Goal: Check status: Check status

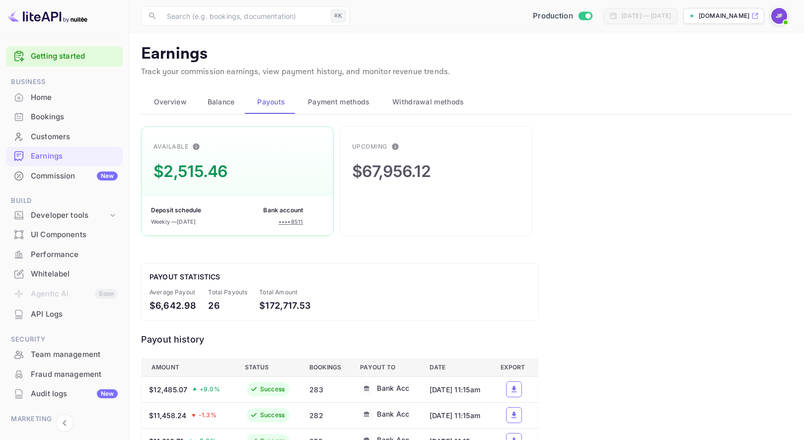
scroll to position [2, 0]
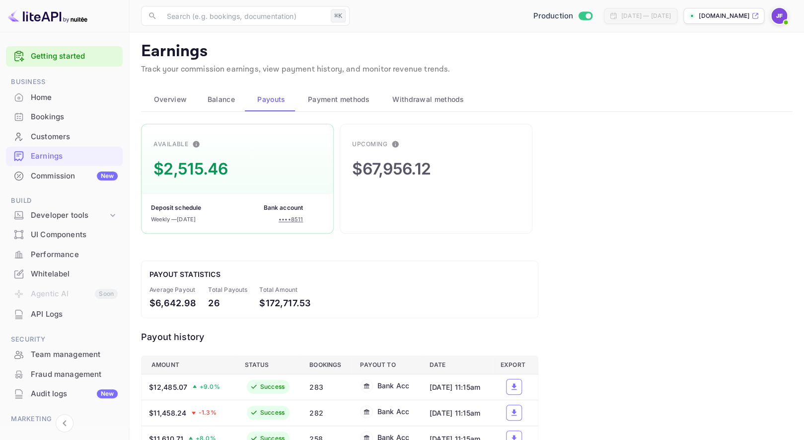
click at [47, 96] on div "Home" at bounding box center [74, 97] width 87 height 11
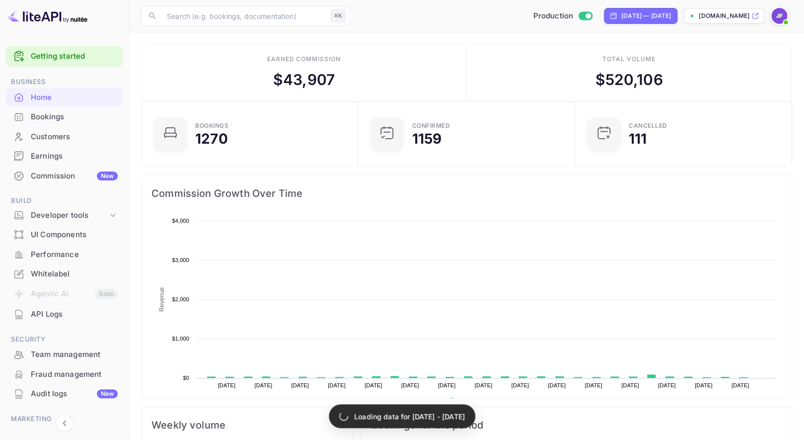
scroll to position [0, 0]
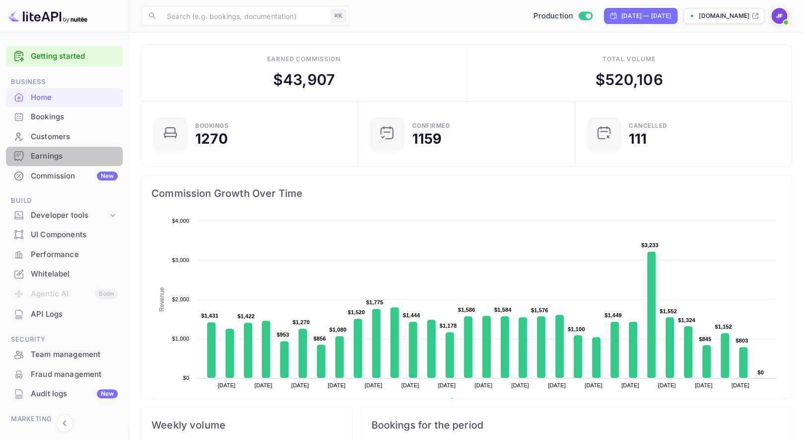
click at [53, 155] on div "Earnings" at bounding box center [74, 156] width 87 height 11
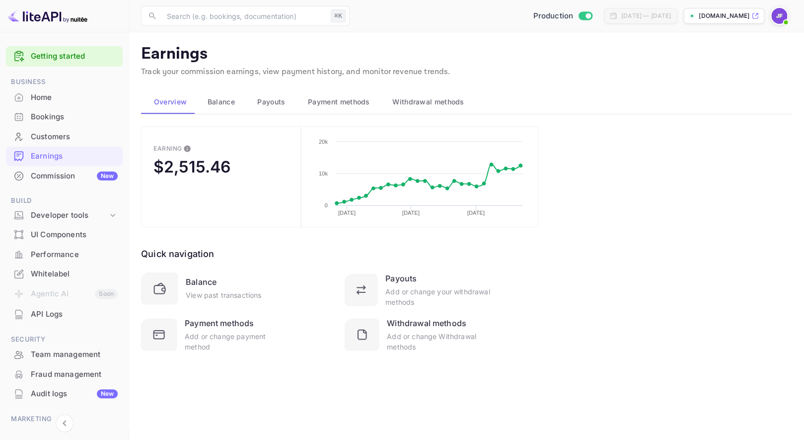
click at [48, 314] on div "API Logs" at bounding box center [74, 314] width 87 height 11
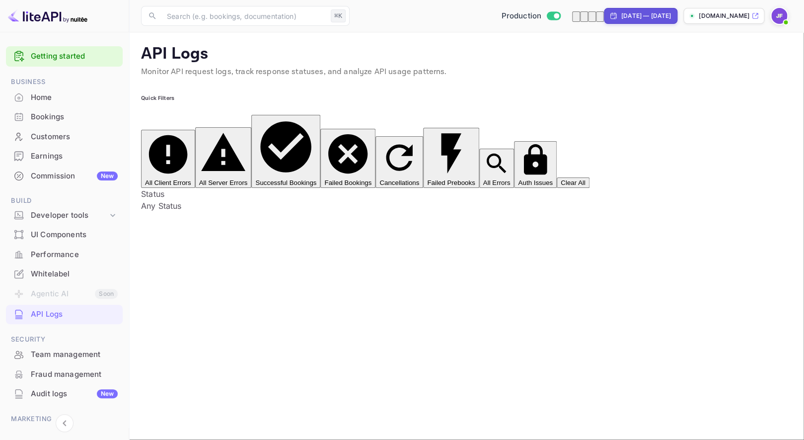
click at [622, 12] on div "[DATE] — [DATE]" at bounding box center [647, 15] width 50 height 9
select select "8"
select select "2025"
select select "9"
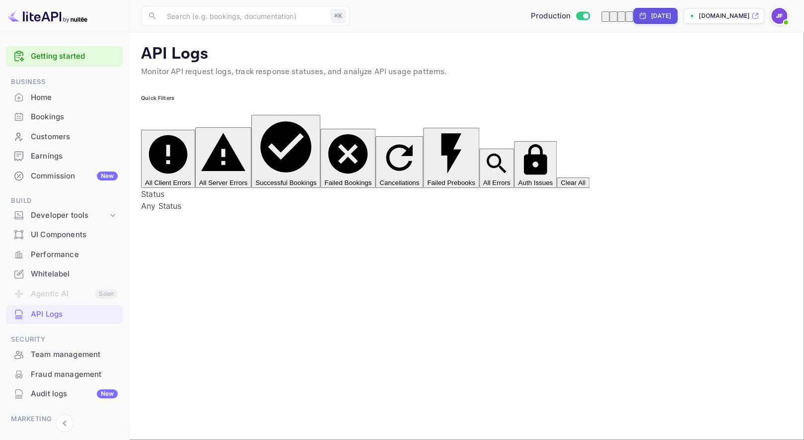
click at [651, 17] on div "[DATE]" at bounding box center [661, 15] width 20 height 9
select select "9"
select select "2025"
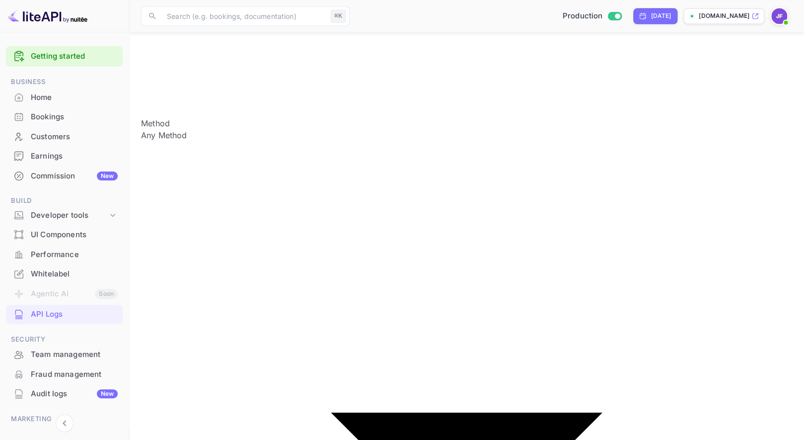
scroll to position [750, 0]
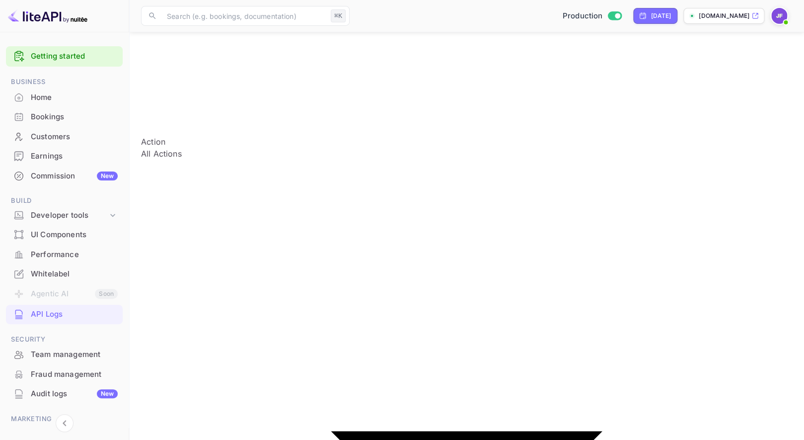
scroll to position [1415, 0]
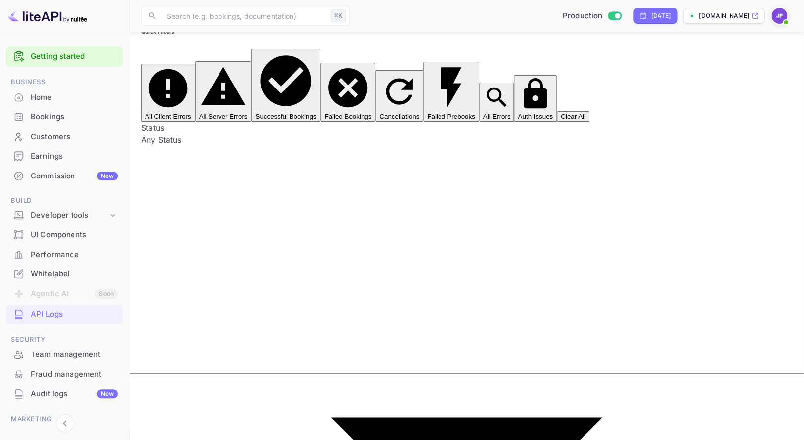
scroll to position [54, 0]
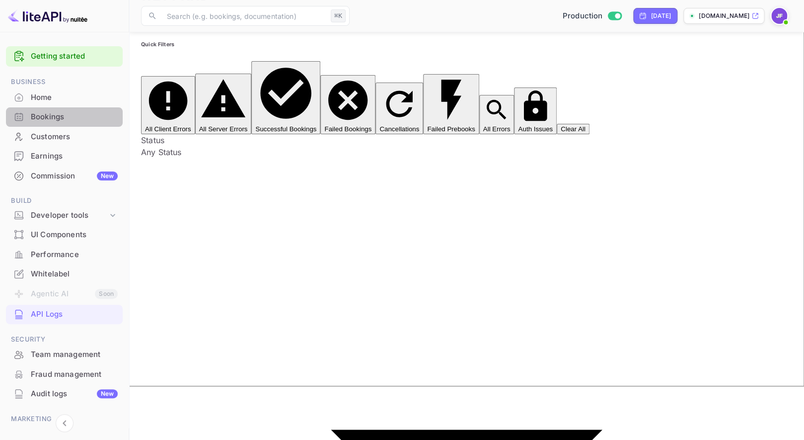
click at [58, 120] on div "Bookings" at bounding box center [74, 116] width 87 height 11
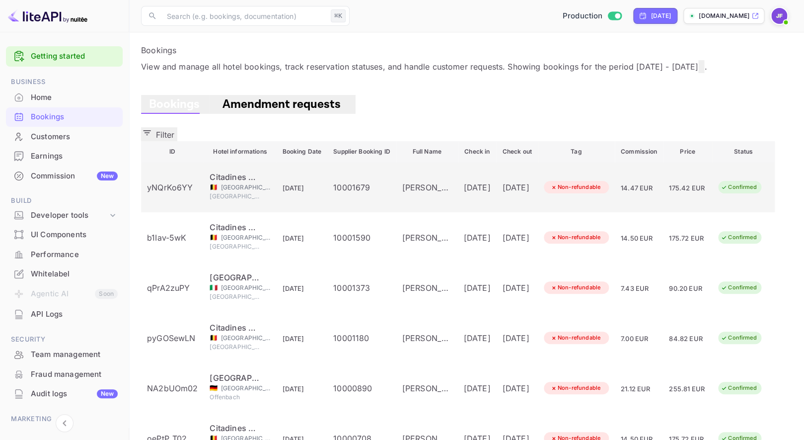
click at [350, 181] on div "10001679" at bounding box center [361, 187] width 57 height 12
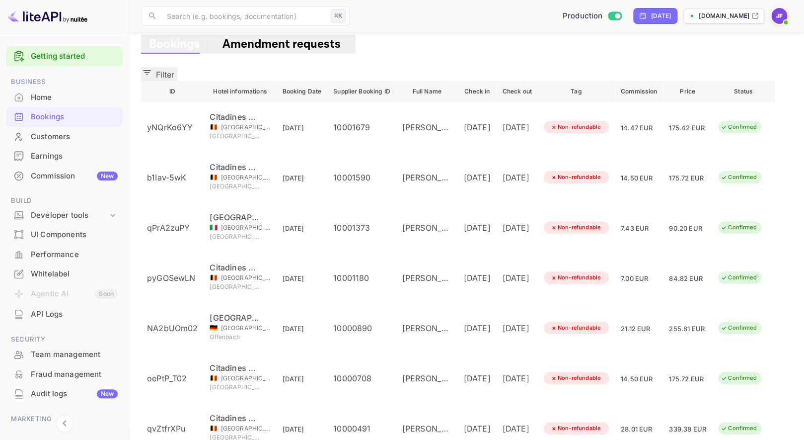
scroll to position [0, 0]
